Goal: Information Seeking & Learning: Check status

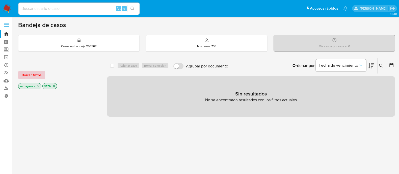
click at [33, 74] on span "Borrar filtros" at bounding box center [32, 74] width 20 height 7
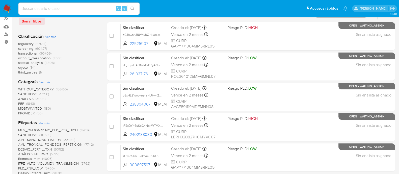
scroll to position [63, 0]
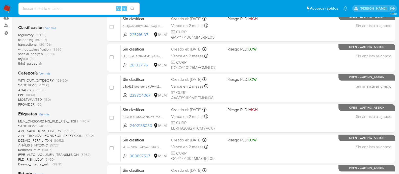
click at [32, 83] on span "SANCTIONS" at bounding box center [27, 85] width 19 height 5
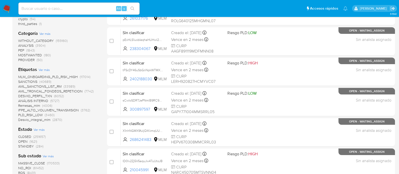
scroll to position [126, 0]
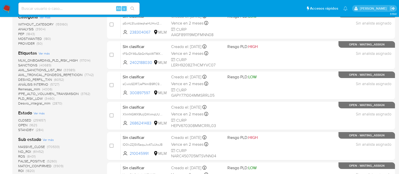
click at [22, 126] on span "OPEN" at bounding box center [22, 124] width 9 height 5
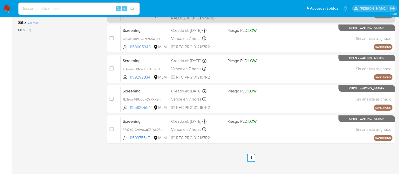
scroll to position [152, 0]
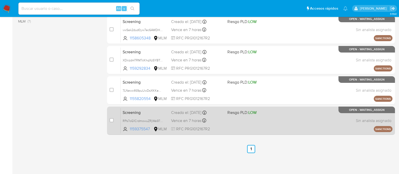
click at [256, 113] on span "LOW" at bounding box center [252, 113] width 8 height 6
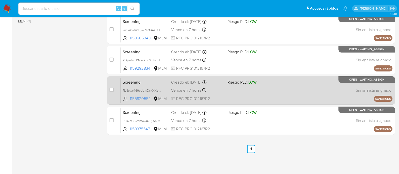
click at [236, 88] on div "Screening 7LNewc469puUwDsXKKeNh68R 1155820554 MLM Riesgo PLD: LOW Creado el: 12…" at bounding box center [257, 91] width 272 height 26
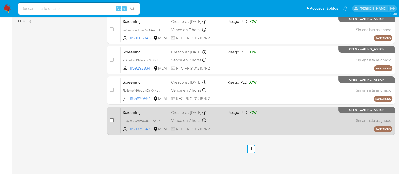
click at [110, 121] on input "checkbox" at bounding box center [112, 120] width 4 height 4
checkbox input "true"
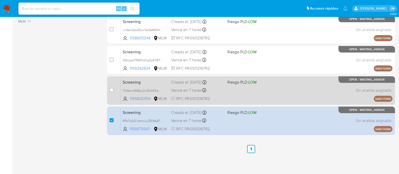
click at [109, 90] on div "case-item-checkbox No es posible asignar el caso Screening 7LNewc469puUwDsXKKeN…" at bounding box center [251, 90] width 288 height 28
click at [110, 90] on input "checkbox" at bounding box center [112, 90] width 4 height 4
checkbox input "true"
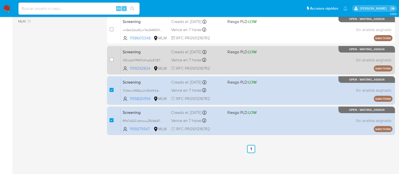
click at [243, 65] on div "Screening XDnzdmTRM7cKhqXzSYBTxmlU 1159292834 MLM Riesgo PLD: LOW Creado el: 12…" at bounding box center [257, 60] width 272 height 26
click at [109, 58] on div "case-item-checkbox No es posible asignar el caso Screening XDnzdmTRM7cKhqXzSYBT…" at bounding box center [251, 60] width 288 height 28
click at [110, 58] on input "checkbox" at bounding box center [112, 60] width 4 height 4
checkbox input "true"
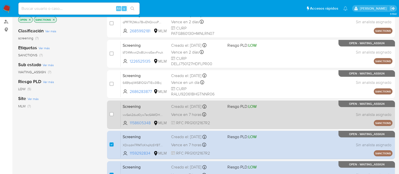
scroll to position [57, 0]
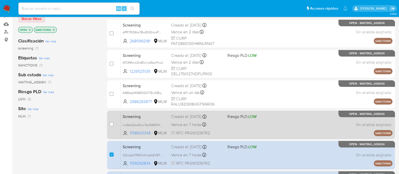
click at [231, 124] on div "Screening vwSak2dud0yw7ec6AWDHLOQR 1158605348 MLM Riesgo PLD: LOW Creado el: 12…" at bounding box center [257, 125] width 272 height 26
click at [112, 124] on input "checkbox" at bounding box center [112, 124] width 4 height 4
checkbox input "true"
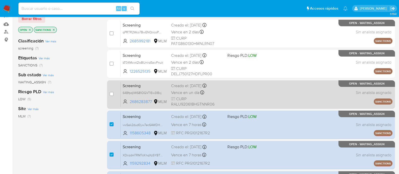
click at [246, 99] on div "Screening 64BfpdjIWS81OGVTlEw3IBxj 2686283877 MLM Creado el: 13/09/2025 Creado …" at bounding box center [257, 95] width 272 height 26
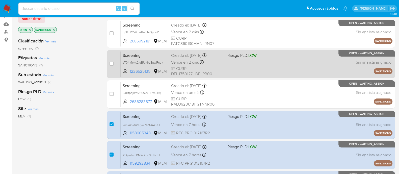
click at [242, 63] on div "Screening bT04Mcwt2IoBUnirzEawFnuk 1226525135 MLM Riesgo PLD: LOW Creado el: 15…" at bounding box center [257, 64] width 272 height 26
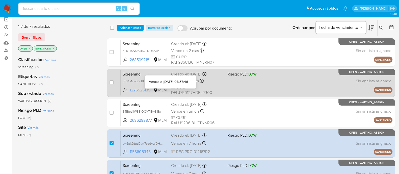
scroll to position [0, 0]
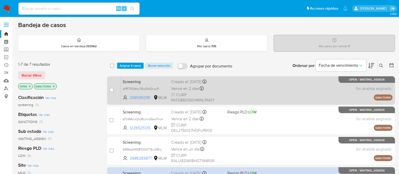
click at [230, 85] on div "Screening qPRTR2Wco7BwENQncoPaxwaM 2685992181 MLM Creado el: 13/09/2025 Creado …" at bounding box center [257, 91] width 272 height 26
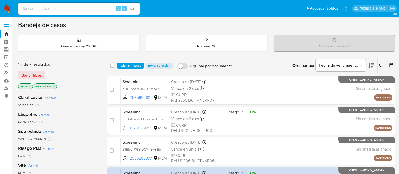
click at [138, 63] on span "Asignar 4 casos" at bounding box center [130, 65] width 21 height 5
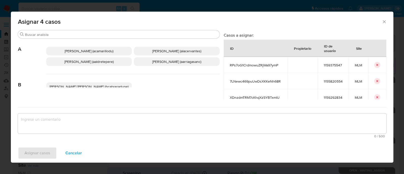
click at [168, 64] on span "Ana Maria Arriaga (aarriagasanc)" at bounding box center [176, 61] width 49 height 5
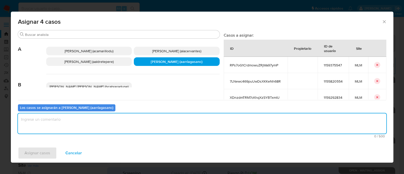
click at [138, 130] on textarea "assign-modal" at bounding box center [202, 123] width 368 height 20
type textarea "AMAS"
click at [23, 150] on button "Asignar casos" at bounding box center [37, 153] width 39 height 12
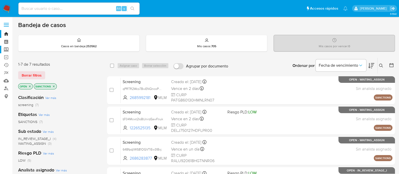
click at [7, 49] on label "Screening" at bounding box center [30, 50] width 60 height 8
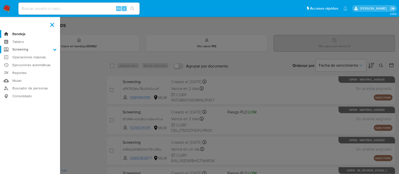
click at [0, 0] on input "Screening" at bounding box center [0, 0] width 0 height 0
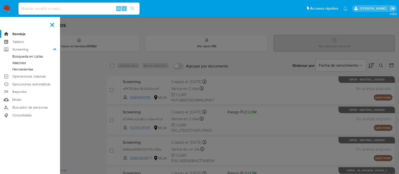
click at [32, 54] on link "Búsqueda en Listas" at bounding box center [30, 56] width 60 height 6
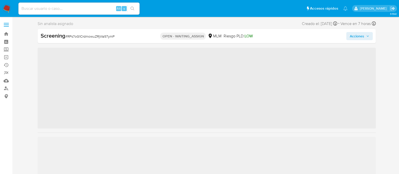
scroll to position [213, 0]
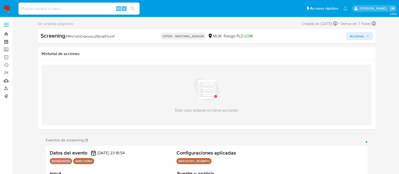
select select "10"
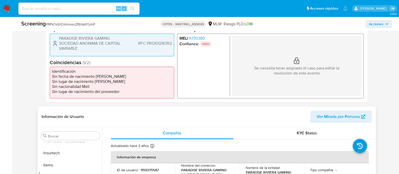
scroll to position [221, 0]
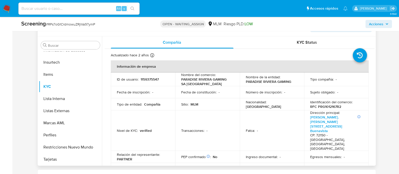
click at [146, 79] on p "1159375547" at bounding box center [150, 79] width 18 height 5
copy p "1159375547"
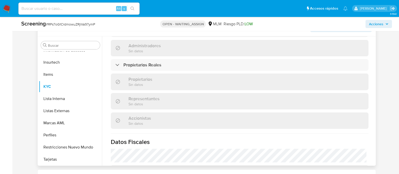
scroll to position [379, 0]
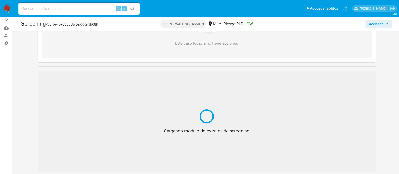
scroll to position [63, 0]
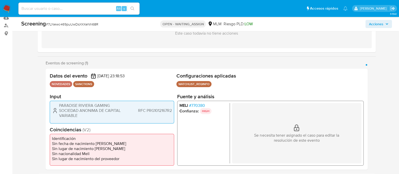
select select "10"
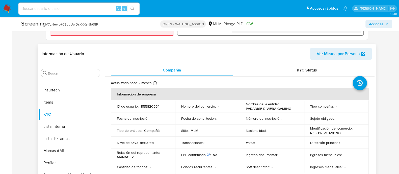
scroll to position [221, 0]
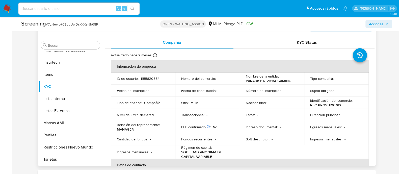
click at [150, 78] on p "1155820554" at bounding box center [150, 78] width 19 height 5
click at [150, 79] on p "1155820554" at bounding box center [150, 78] width 19 height 5
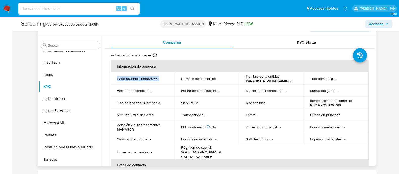
click at [151, 79] on p "1155820554" at bounding box center [150, 78] width 19 height 5
click at [159, 88] on div "Fecha de inscripción : -" at bounding box center [143, 90] width 53 height 5
click at [153, 79] on p "1155820554" at bounding box center [150, 78] width 19 height 5
copy p "1155820554"
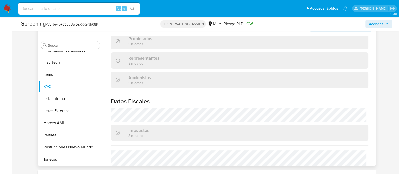
scroll to position [368, 0]
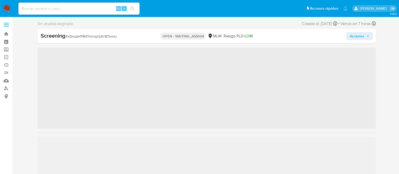
scroll to position [213, 0]
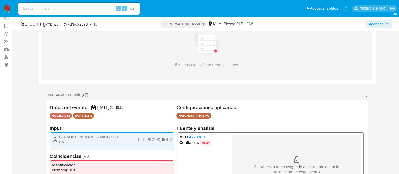
select select "10"
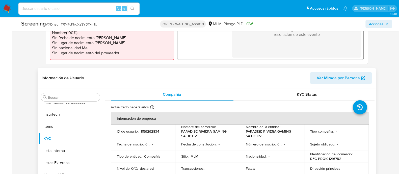
scroll to position [189, 0]
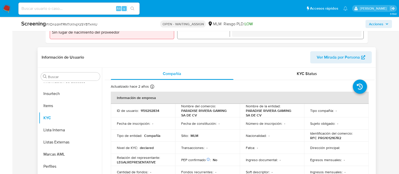
click at [152, 109] on p "1159292834" at bounding box center [150, 110] width 19 height 5
copy p "1159292834"
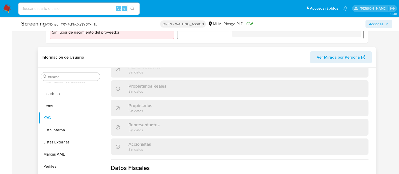
scroll to position [379, 0]
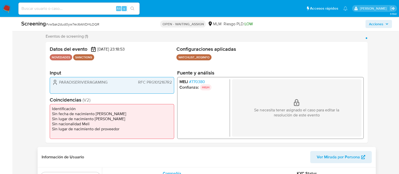
scroll to position [158, 0]
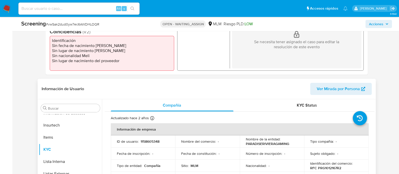
click at [144, 139] on p "1158605348" at bounding box center [150, 141] width 19 height 5
copy p "1158605348"
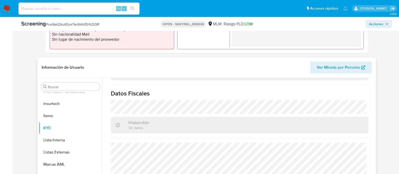
scroll to position [189, 0]
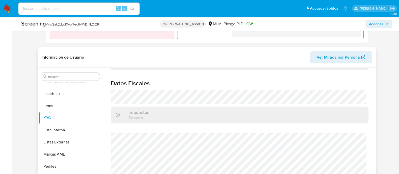
select select "10"
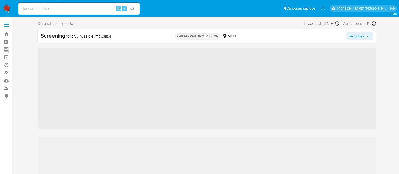
scroll to position [213, 0]
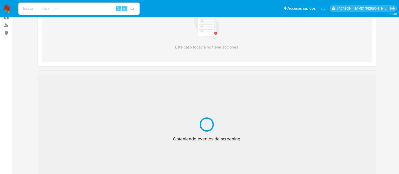
select select "10"
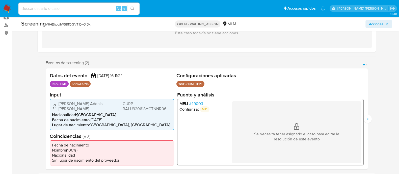
scroll to position [95, 0]
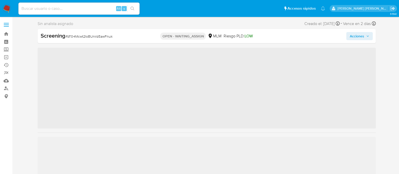
scroll to position [213, 0]
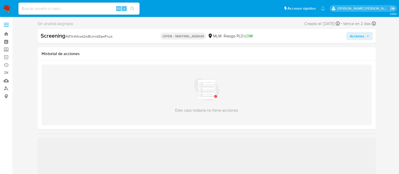
select select "10"
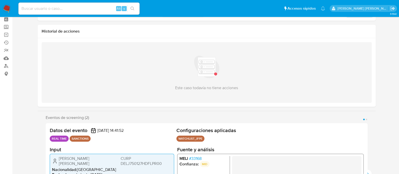
scroll to position [63, 0]
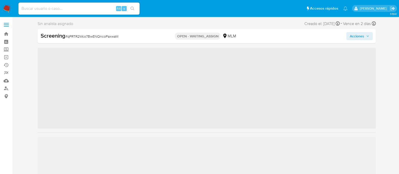
scroll to position [213, 0]
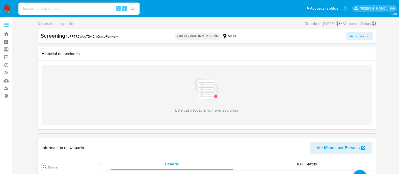
select select "10"
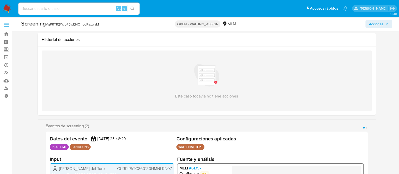
scroll to position [126, 0]
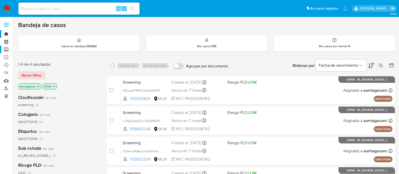
click at [10, 49] on label "Screening" at bounding box center [30, 50] width 60 height 8
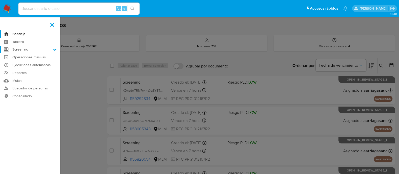
click at [0, 0] on input "Screening" at bounding box center [0, 0] width 0 height 0
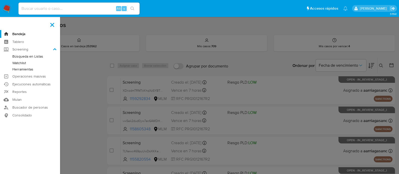
click at [23, 62] on link "Watchlist" at bounding box center [30, 63] width 60 height 6
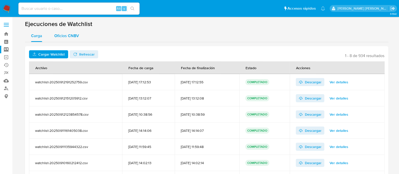
click at [70, 36] on span "Oficios CNBV" at bounding box center [66, 36] width 25 height 6
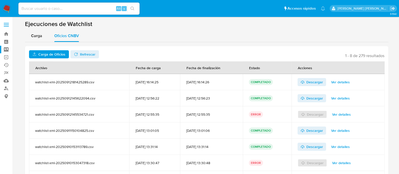
click at [60, 53] on span "Carga de Oficios" at bounding box center [51, 54] width 27 height 8
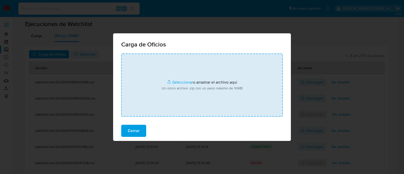
click at [174, 80] on input "file" at bounding box center [202, 85] width 162 height 63
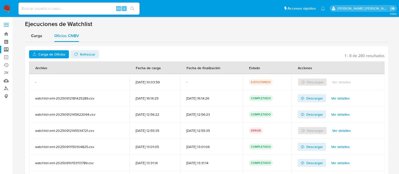
click at [81, 51] on span "Refrescar" at bounding box center [87, 54] width 15 height 8
click at [339, 79] on span "Ver detalles" at bounding box center [341, 82] width 19 height 7
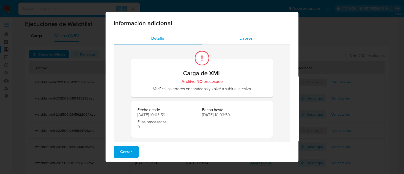
click at [247, 39] on span "Errores" at bounding box center [245, 38] width 13 height 6
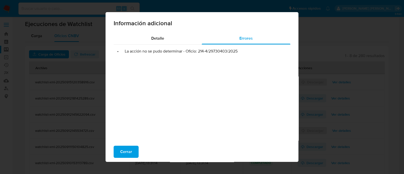
drag, startPoint x: 197, startPoint y: 52, endPoint x: 236, endPoint y: 54, distance: 39.4
click at [236, 54] on li "• La acción no se pudo determinar - Oficio: 214-4/29730403/2025" at bounding box center [202, 51] width 169 height 5
click at [126, 152] on span "Cerrar" at bounding box center [126, 151] width 12 height 11
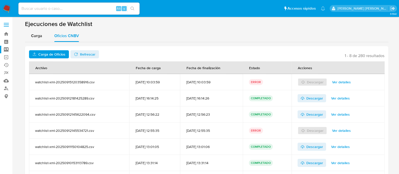
click at [63, 56] on span "Carga de Oficios" at bounding box center [51, 54] width 27 height 8
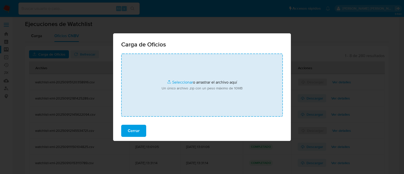
click at [183, 83] on input "file" at bounding box center [202, 85] width 162 height 63
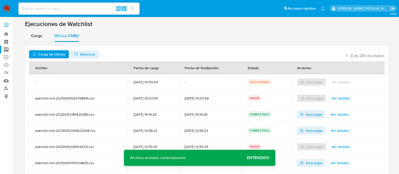
click at [83, 53] on span "Refrescar" at bounding box center [87, 54] width 15 height 8
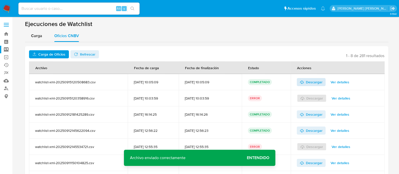
click at [313, 82] on span "Descargar" at bounding box center [314, 82] width 17 height 8
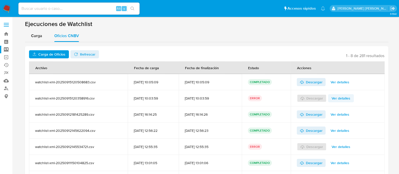
click at [345, 100] on span "Ver detalles" at bounding box center [341, 98] width 19 height 7
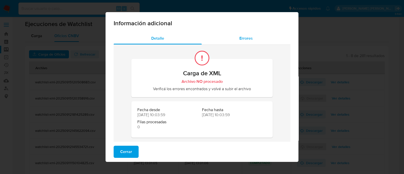
click at [234, 40] on div "Errores" at bounding box center [246, 38] width 89 height 12
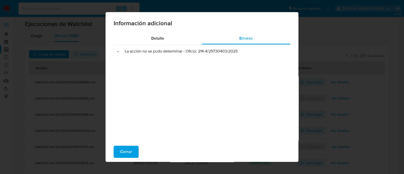
drag, startPoint x: 195, startPoint y: 50, endPoint x: 236, endPoint y: 51, distance: 41.4
click at [236, 51] on li "• La acción no se pudo determinar - Oficio: 214-4/29730403/2025" at bounding box center [202, 51] width 169 height 5
click at [130, 150] on button "Cerrar" at bounding box center [126, 152] width 25 height 12
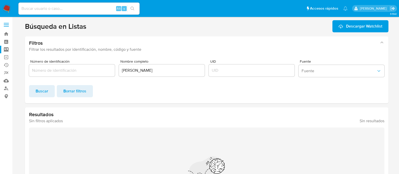
click at [4, 50] on label "Screening" at bounding box center [30, 50] width 60 height 8
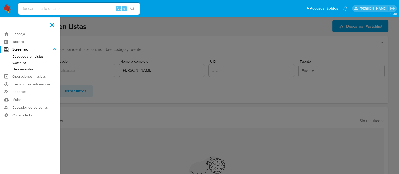
click at [0, 0] on input "Screening" at bounding box center [0, 0] width 0 height 0
click at [19, 69] on link "Herramientas" at bounding box center [30, 69] width 60 height 6
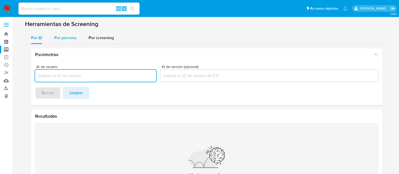
click at [65, 40] on span "Por persona" at bounding box center [65, 38] width 22 height 6
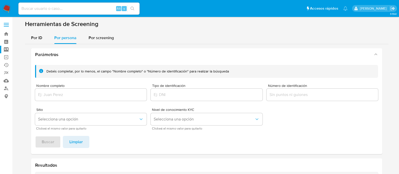
click at [68, 90] on div at bounding box center [91, 95] width 112 height 12
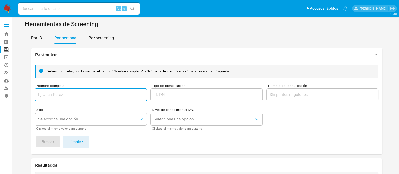
click at [67, 96] on input "Nombre completo" at bounding box center [91, 94] width 112 height 7
paste input "[PERSON_NAME]"
type input "[PERSON_NAME]"
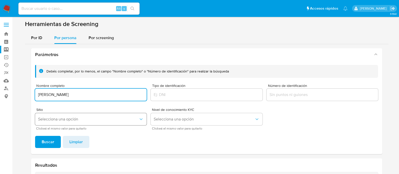
click at [96, 117] on span "Selecciona una opción" at bounding box center [88, 119] width 101 height 5
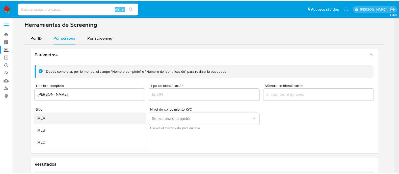
scroll to position [31, 0]
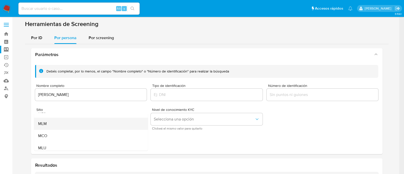
click at [85, 122] on div "MLM" at bounding box center [89, 124] width 103 height 12
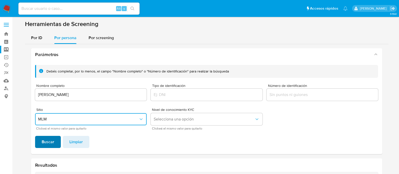
click at [40, 143] on button "Buscar" at bounding box center [48, 142] width 26 height 12
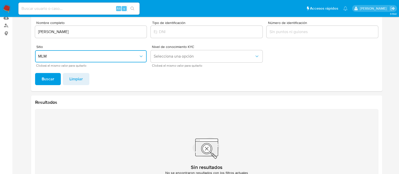
scroll to position [0, 0]
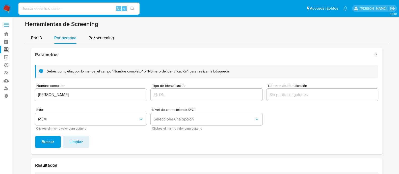
click at [7, 50] on label "Screening" at bounding box center [30, 50] width 60 height 8
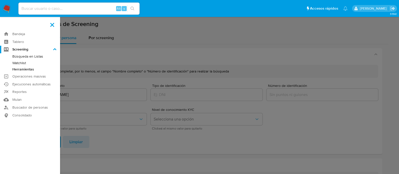
click at [0, 0] on input "Screening" at bounding box center [0, 0] width 0 height 0
click at [162, 40] on label at bounding box center [199, 87] width 399 height 174
click at [0, 0] on input "checkbox" at bounding box center [0, 0] width 0 height 0
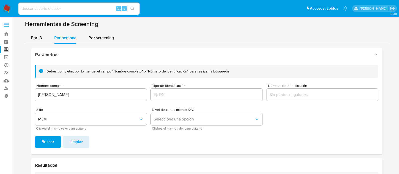
click at [72, 89] on div "[PERSON_NAME]" at bounding box center [91, 95] width 112 height 12
click at [69, 96] on input "[PERSON_NAME]" at bounding box center [91, 94] width 112 height 7
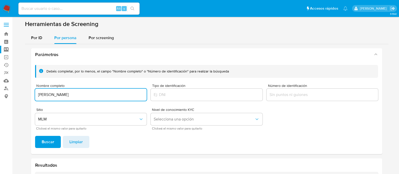
click at [69, 96] on input "[PERSON_NAME]" at bounding box center [91, 94] width 112 height 7
type input "PUR UMAZAL TOV SA DE CV"
click at [47, 141] on span "Buscar" at bounding box center [48, 141] width 13 height 11
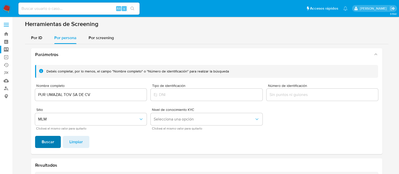
scroll to position [116, 0]
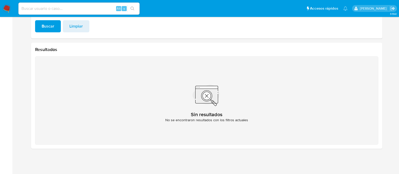
drag, startPoint x: 25, startPoint y: 136, endPoint x: 10, endPoint y: 123, distance: 19.4
drag, startPoint x: 10, startPoint y: 123, endPoint x: 295, endPoint y: 75, distance: 289.9
click at [304, 76] on div "Sin resultados No se encontraron resultados con los filtros actuales" at bounding box center [206, 100] width 343 height 88
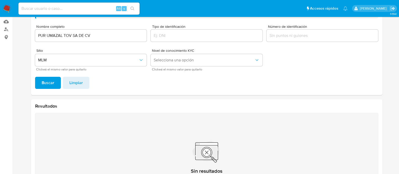
scroll to position [0, 0]
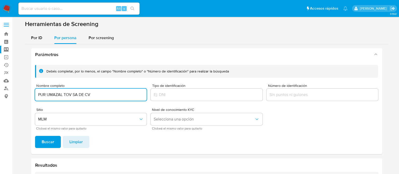
click at [100, 94] on input "PUR UMAZAL TOV SA DE CV" at bounding box center [91, 94] width 112 height 7
click at [52, 143] on span "Buscar" at bounding box center [48, 141] width 13 height 11
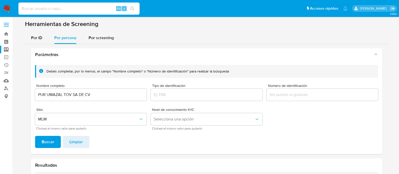
click at [62, 8] on input at bounding box center [78, 8] width 121 height 7
paste input "223193149"
type input "223193149"
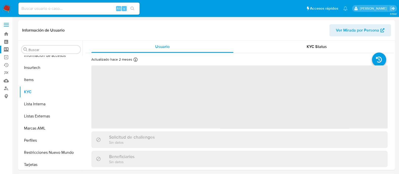
scroll to position [213, 0]
select select "10"
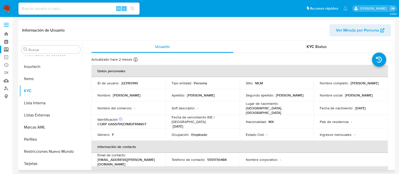
scroll to position [31, 0]
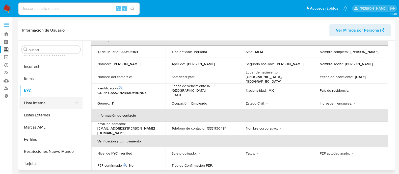
click at [31, 103] on button "Lista Interna" at bounding box center [48, 103] width 59 height 12
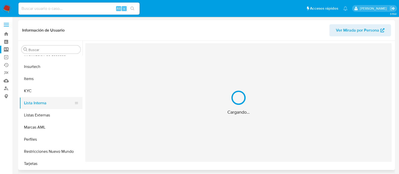
scroll to position [0, 0]
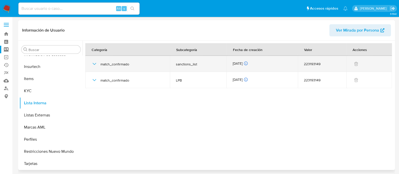
click at [93, 61] on icon "button" at bounding box center [94, 64] width 6 height 6
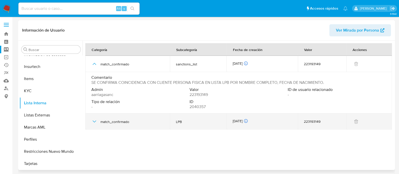
click at [94, 123] on icon "button" at bounding box center [94, 121] width 6 height 6
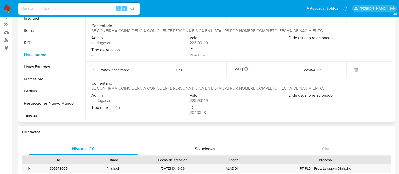
scroll to position [63, 0]
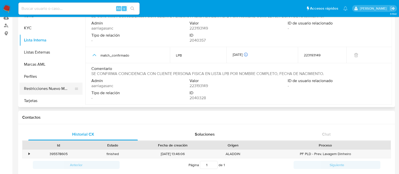
click at [58, 85] on button "Restricciones Nuevo Mundo" at bounding box center [48, 89] width 59 height 12
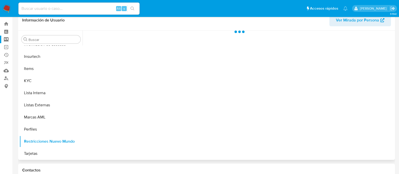
scroll to position [0, 0]
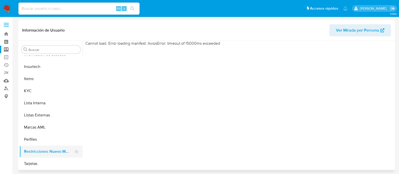
click at [27, 157] on button "Restricciones Nuevo Mundo" at bounding box center [48, 151] width 59 height 12
click at [32, 135] on button "Perfiles" at bounding box center [48, 139] width 59 height 12
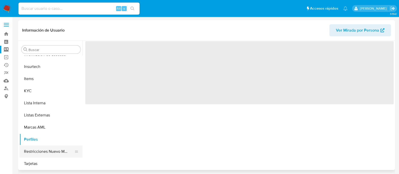
drag, startPoint x: 45, startPoint y: 148, endPoint x: 36, endPoint y: 147, distance: 8.6
click at [44, 148] on button "Restricciones Nuevo Mundo" at bounding box center [48, 151] width 59 height 12
